Goal: Complete application form: Complete application form

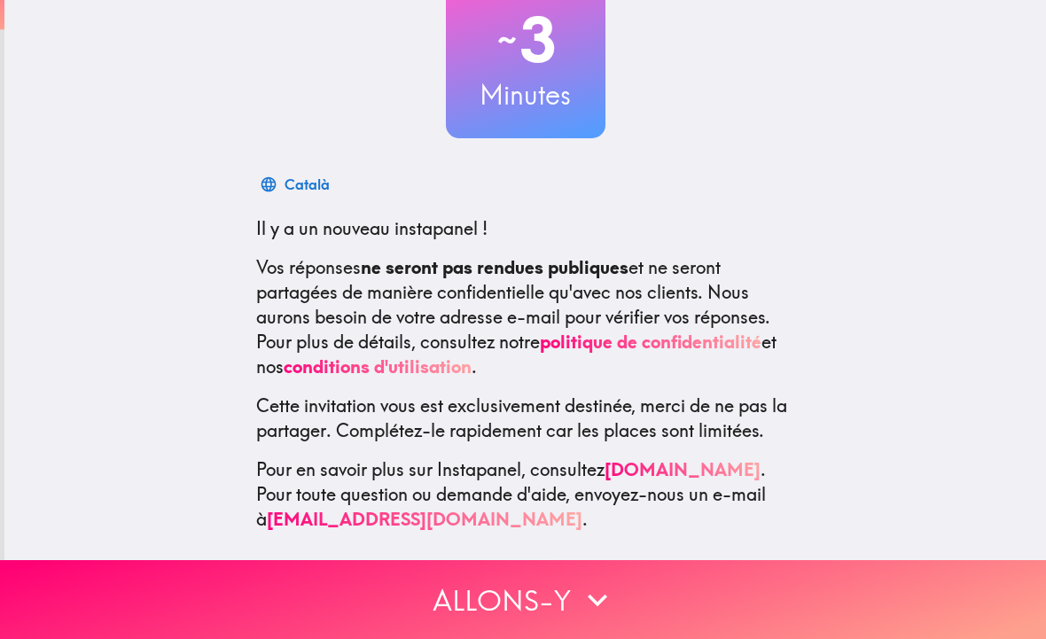
click at [740, 577] on button "Allons-y" at bounding box center [523, 599] width 1046 height 79
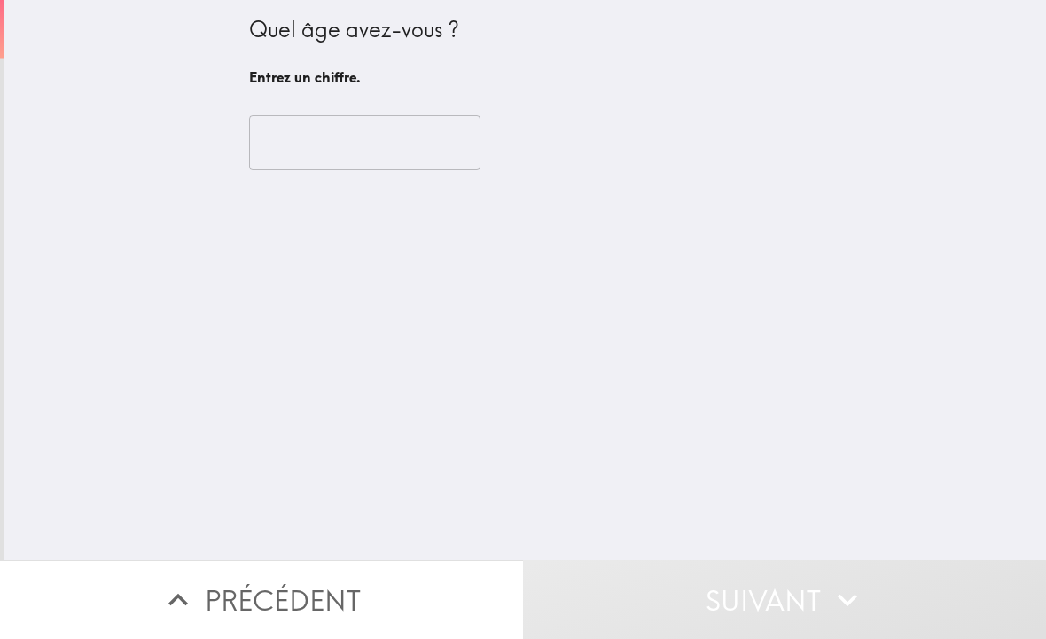
click at [437, 152] on input "number" at bounding box center [364, 142] width 231 height 55
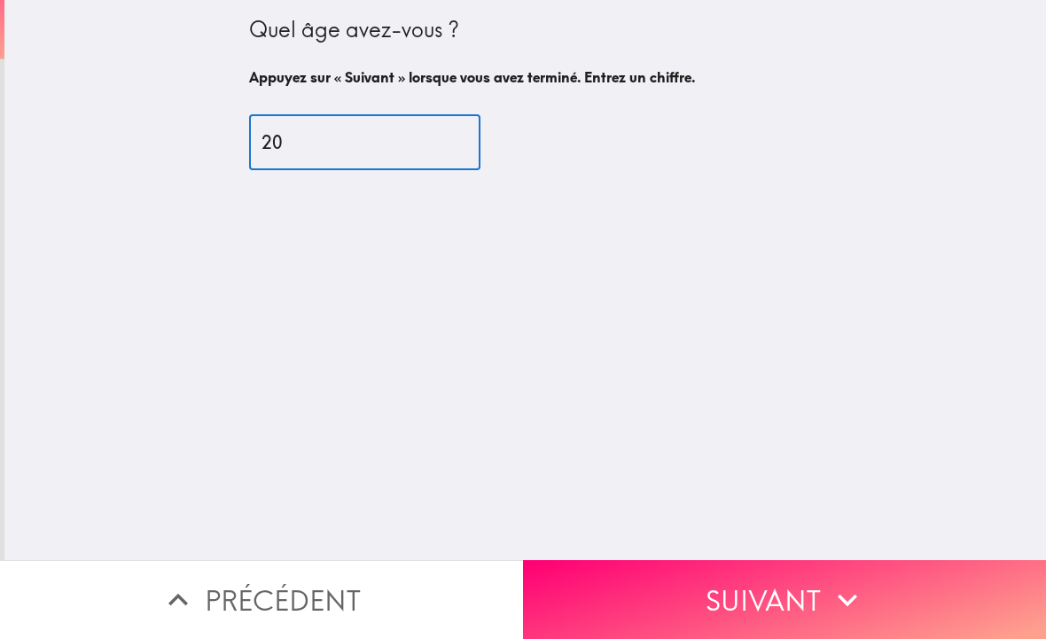
type input "20"
click at [880, 196] on div "Quel âge avez-vous ? Appuyez sur « Suivant » lorsque vous avez terminé. Entrez …" at bounding box center [525, 280] width 1042 height 560
click at [769, 583] on button "Suivant" at bounding box center [784, 599] width 523 height 79
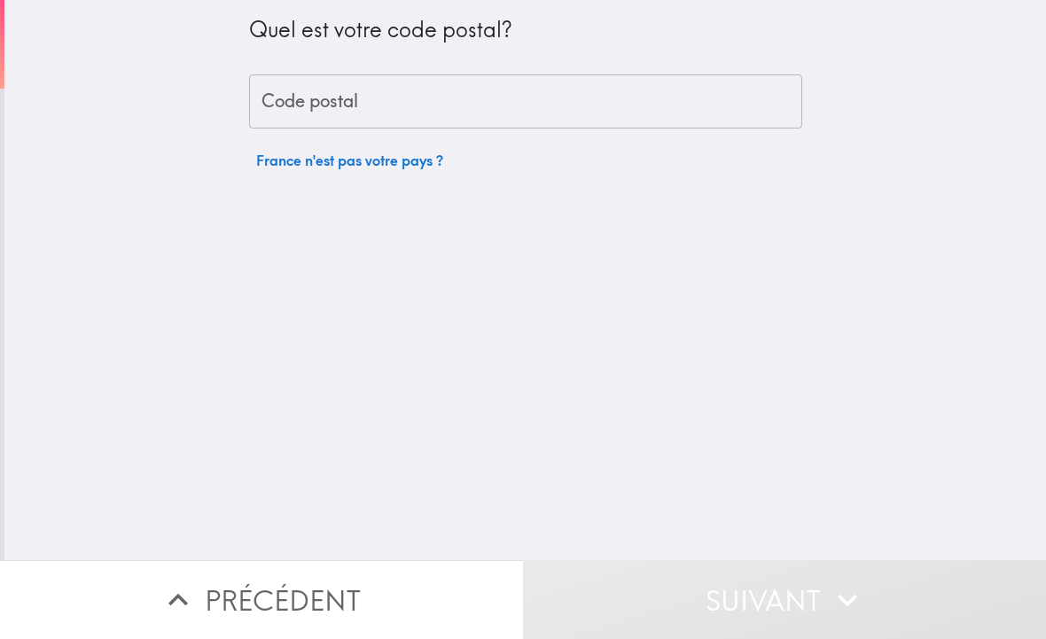
click at [733, 90] on input "Code postal" at bounding box center [525, 101] width 553 height 55
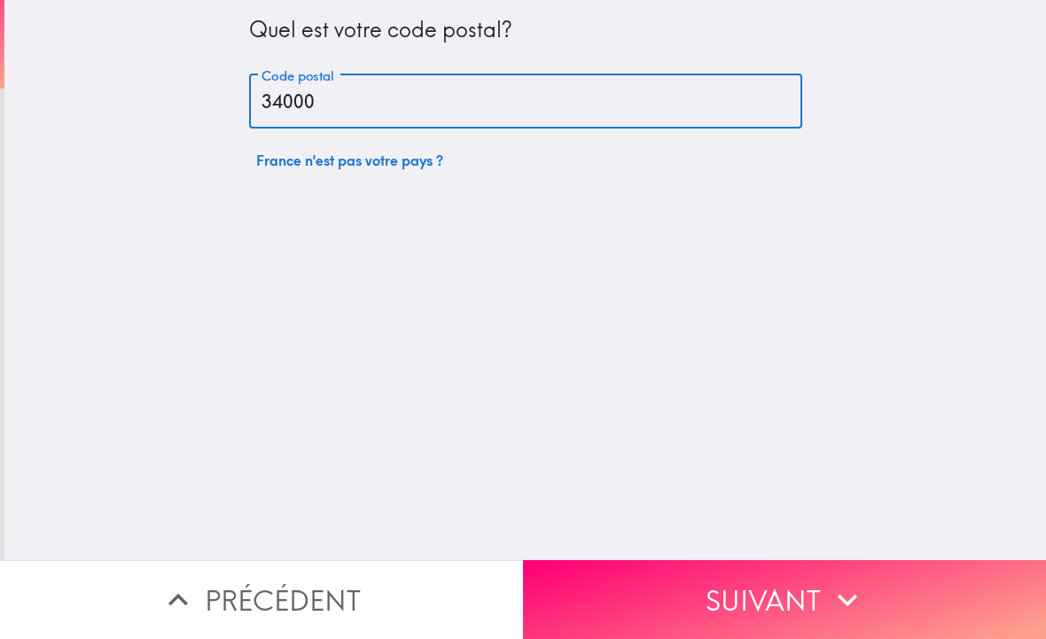
type input "34000"
click at [893, 217] on div "Quel est votre code postal? Code postal 34000 Code postal [GEOGRAPHIC_DATA] n'e…" at bounding box center [525, 280] width 1042 height 560
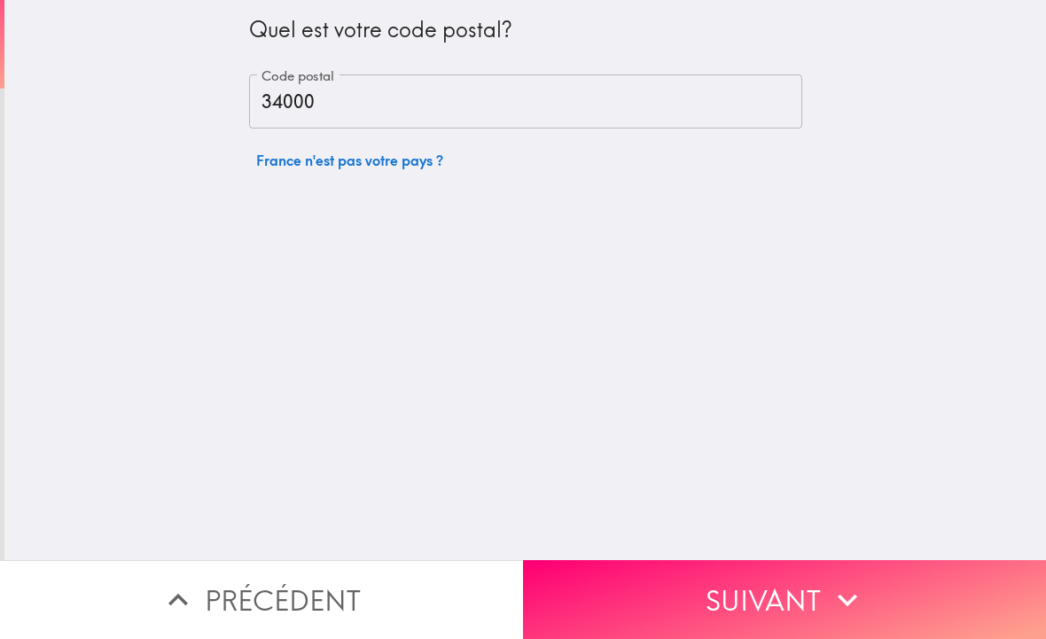
click at [803, 591] on button "Suivant" at bounding box center [784, 599] width 523 height 79
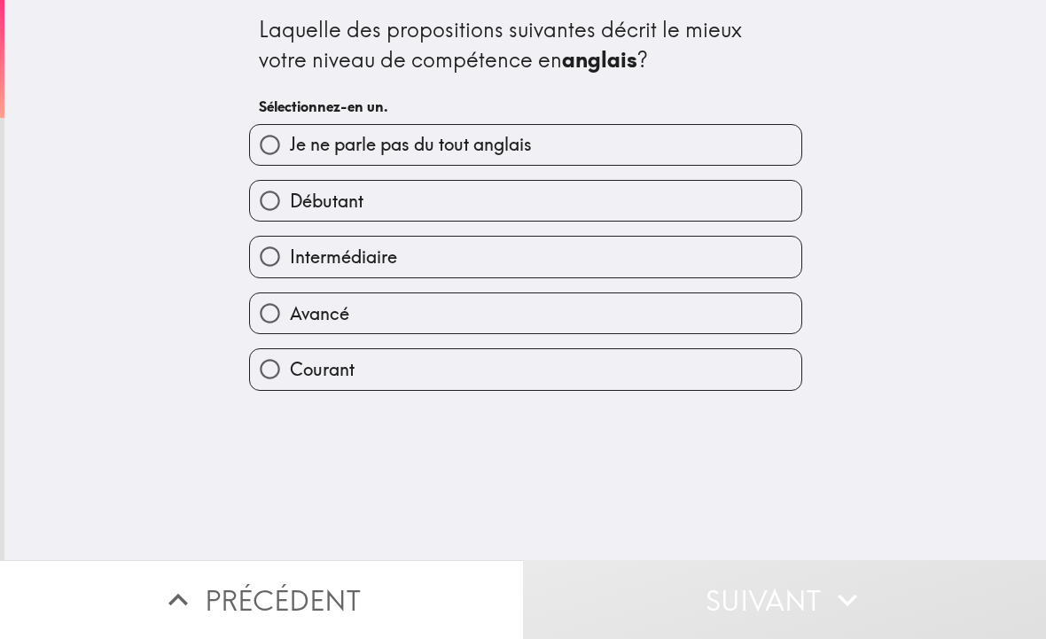
click at [635, 248] on label "Intermédiaire" at bounding box center [525, 257] width 551 height 40
click at [290, 248] on input "Intermédiaire" at bounding box center [270, 257] width 40 height 40
radio input "true"
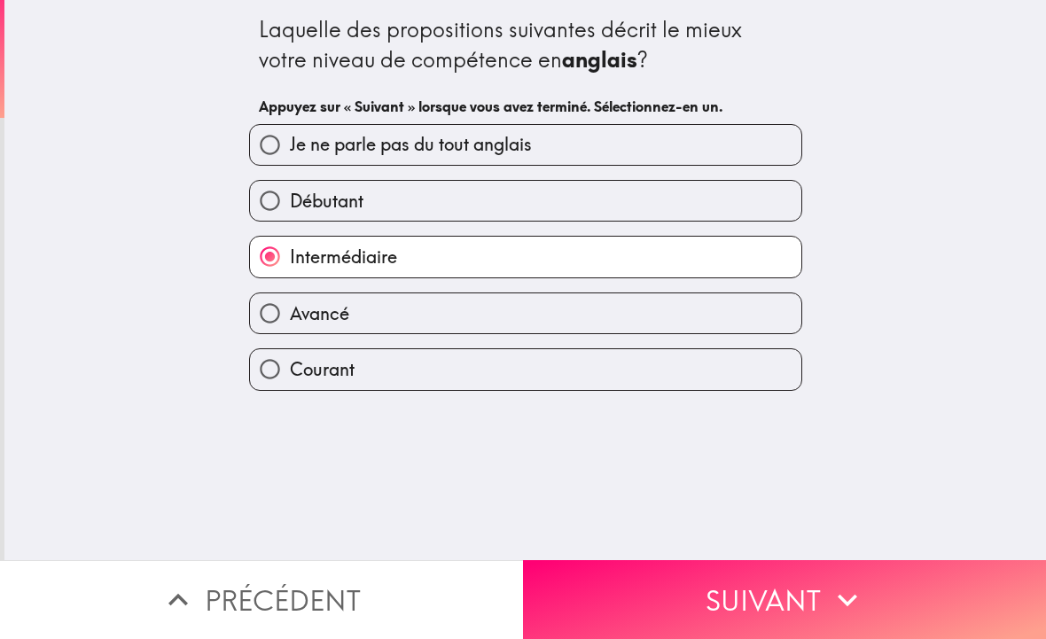
click at [757, 604] on button "Suivant" at bounding box center [784, 599] width 523 height 79
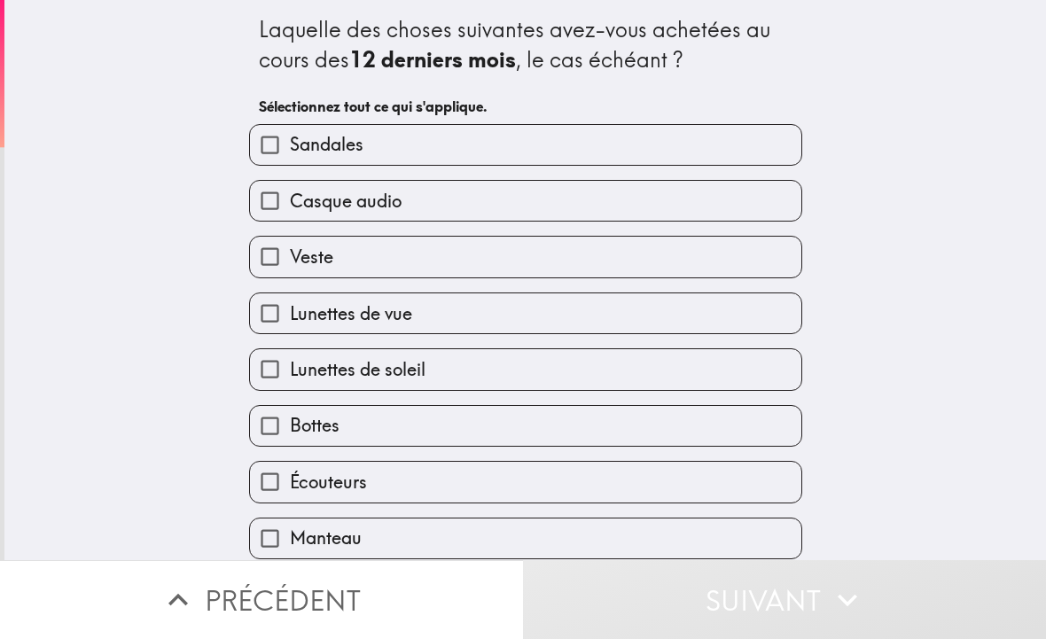
click at [667, 259] on label "Veste" at bounding box center [525, 257] width 551 height 40
click at [290, 259] on input "Veste" at bounding box center [270, 257] width 40 height 40
checkbox input "true"
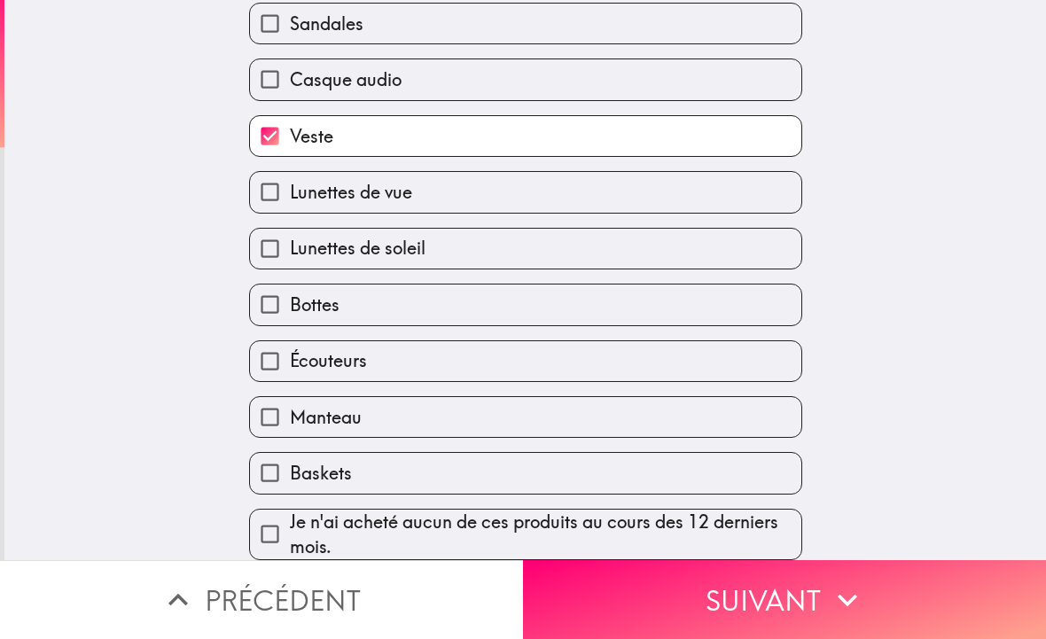
scroll to position [148, 0]
click at [636, 285] on label "Bottes" at bounding box center [525, 305] width 551 height 40
click at [290, 285] on input "Bottes" at bounding box center [270, 305] width 40 height 40
checkbox input "true"
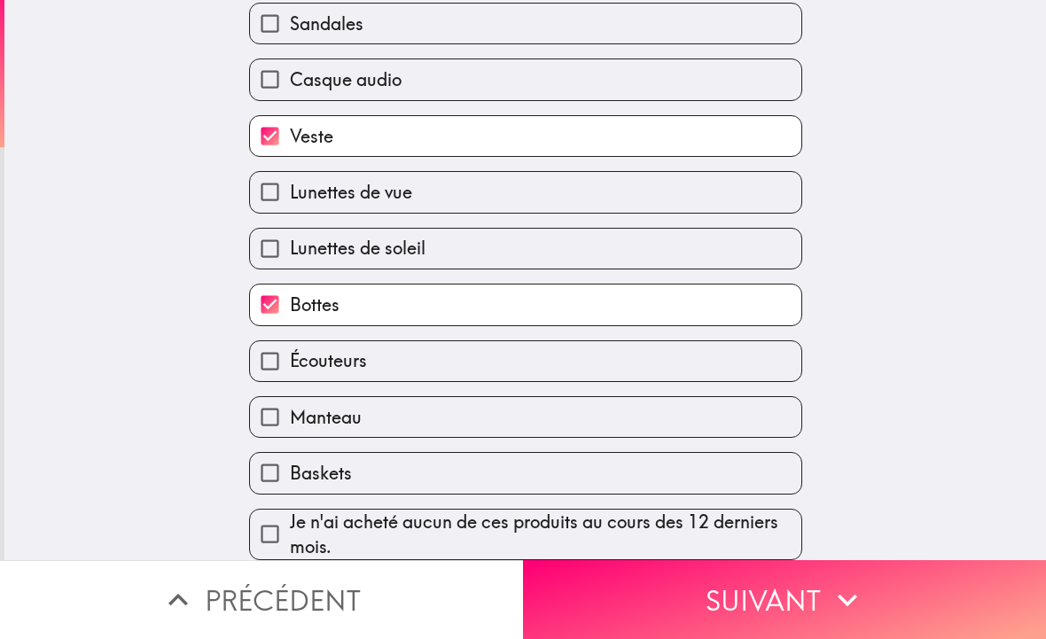
click at [576, 412] on label "Manteau" at bounding box center [525, 417] width 551 height 40
click at [290, 412] on input "Manteau" at bounding box center [270, 417] width 40 height 40
checkbox input "true"
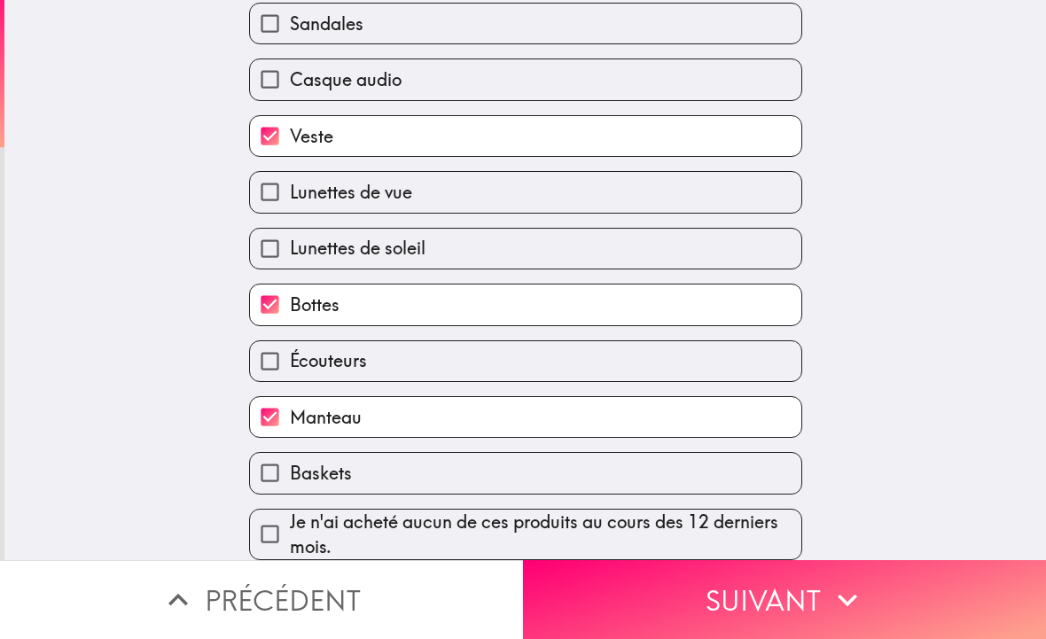
click at [679, 593] on button "Suivant" at bounding box center [784, 599] width 523 height 79
